Goal: Task Accomplishment & Management: Use online tool/utility

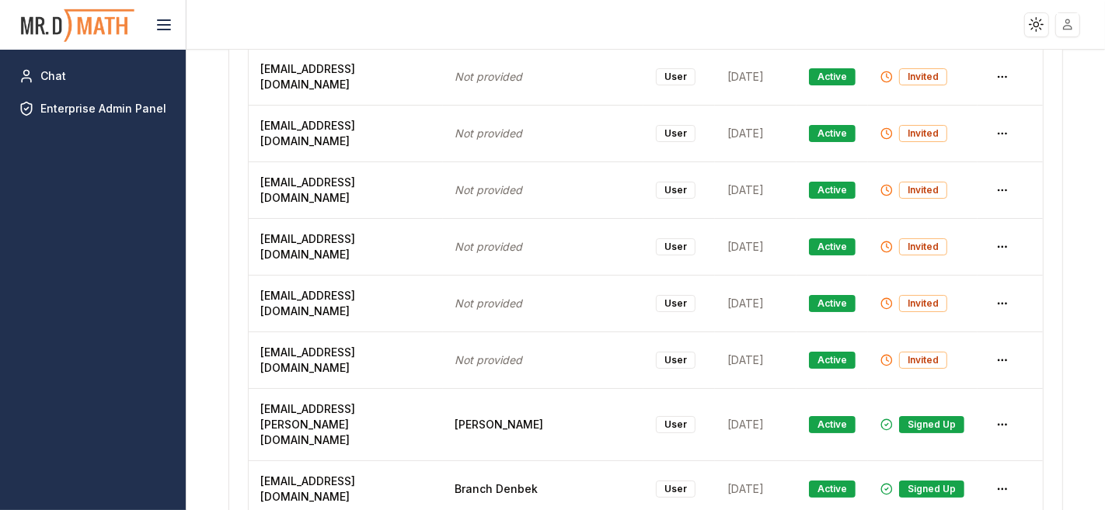
drag, startPoint x: 41, startPoint y: 71, endPoint x: 51, endPoint y: 47, distance: 25.8
click at [41, 71] on span "Chat" at bounding box center [53, 76] width 26 height 16
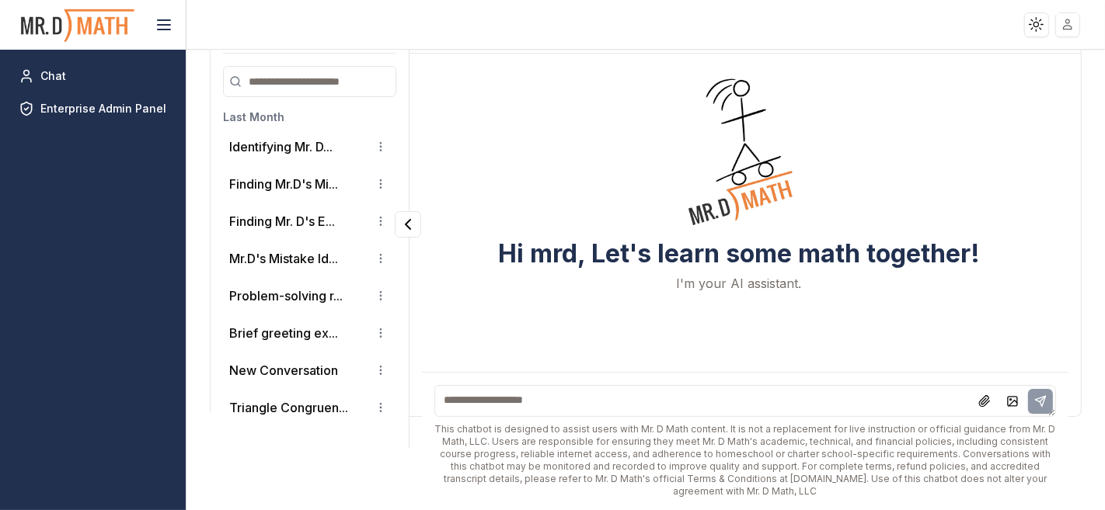
scroll to position [6, 0]
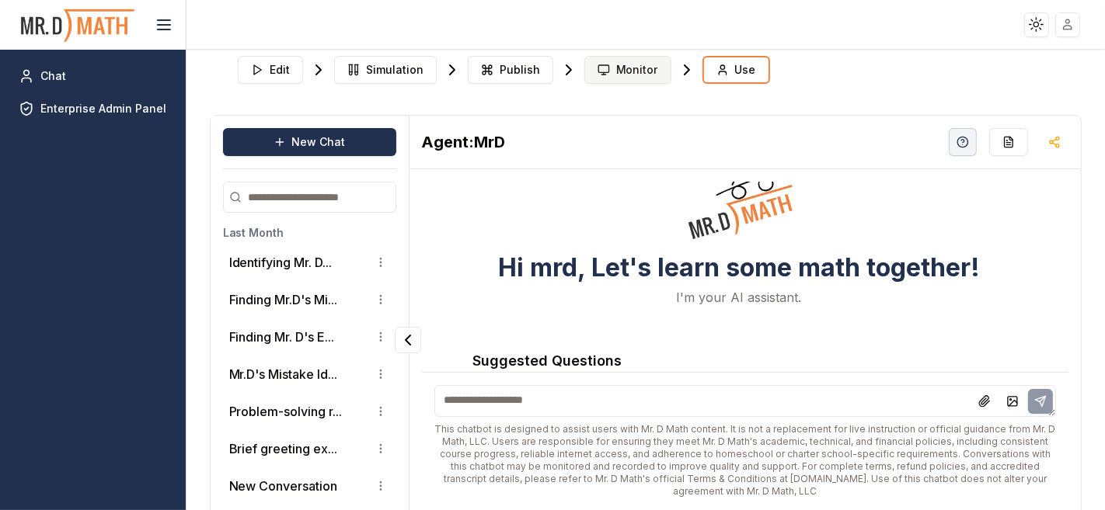
click at [616, 63] on span "Monitor" at bounding box center [637, 70] width 42 height 16
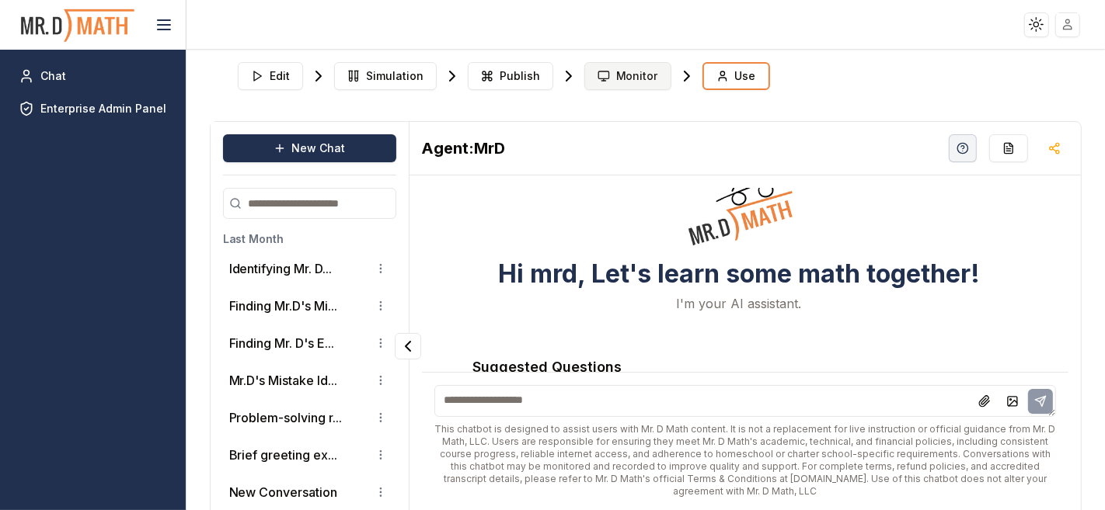
click at [616, 77] on span "Monitor" at bounding box center [637, 76] width 42 height 16
